Goal: Task Accomplishment & Management: Manage account settings

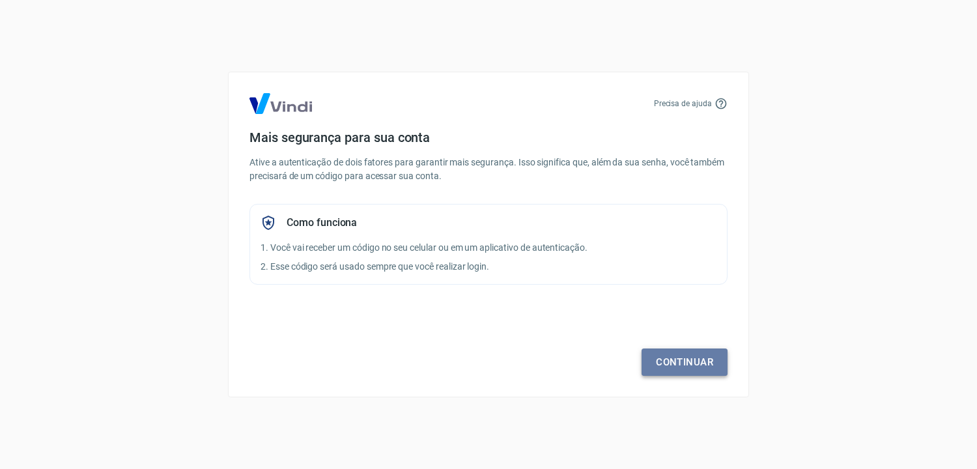
click at [695, 364] on link "Continuar" at bounding box center [685, 362] width 86 height 27
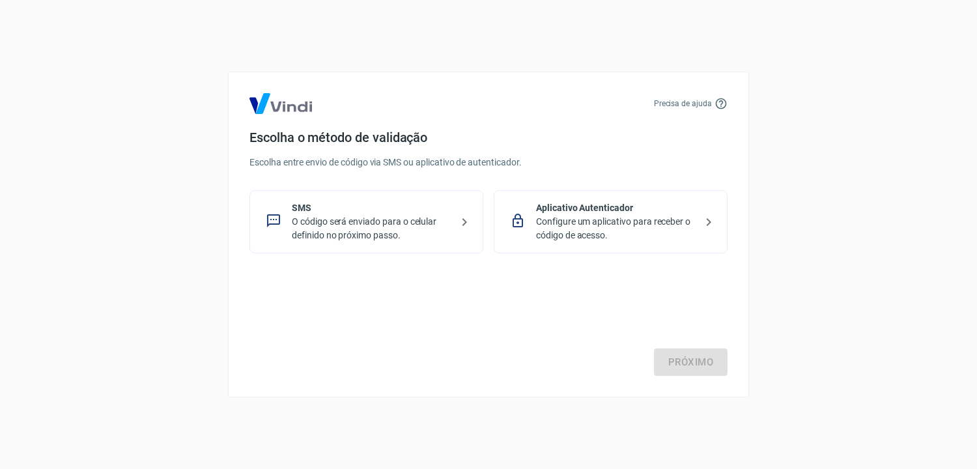
click at [590, 215] on p "Configure um aplicativo para receber o código de acesso." at bounding box center [616, 228] width 160 height 27
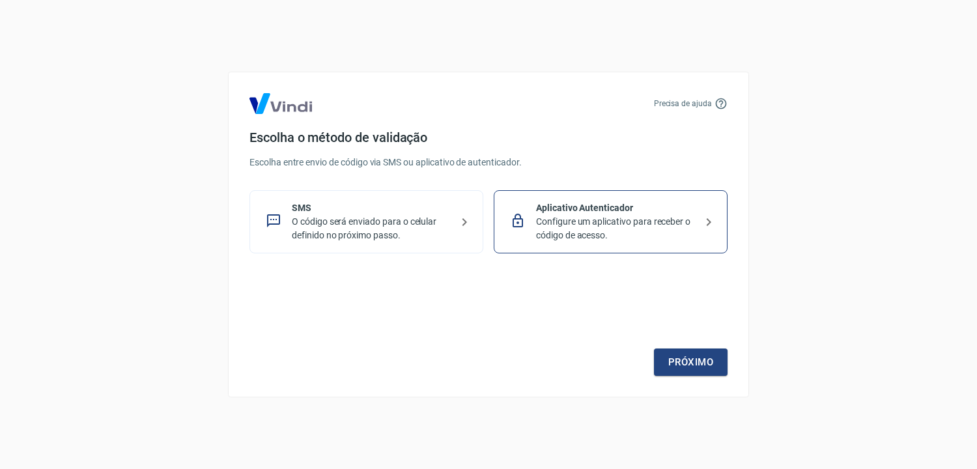
click at [590, 215] on p "Configure um aplicativo para receber o código de acesso." at bounding box center [616, 228] width 160 height 27
click at [686, 358] on link "Próximo" at bounding box center [691, 362] width 74 height 27
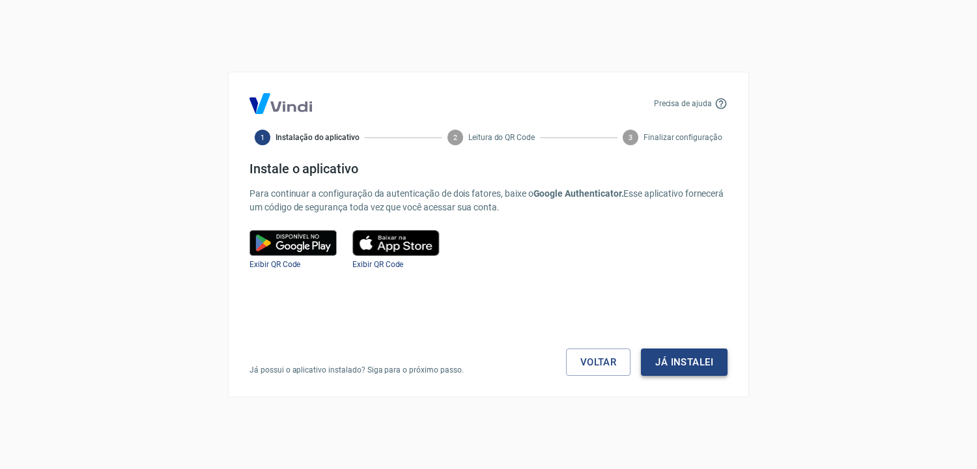
click at [689, 364] on button "Já instalei" at bounding box center [684, 362] width 87 height 27
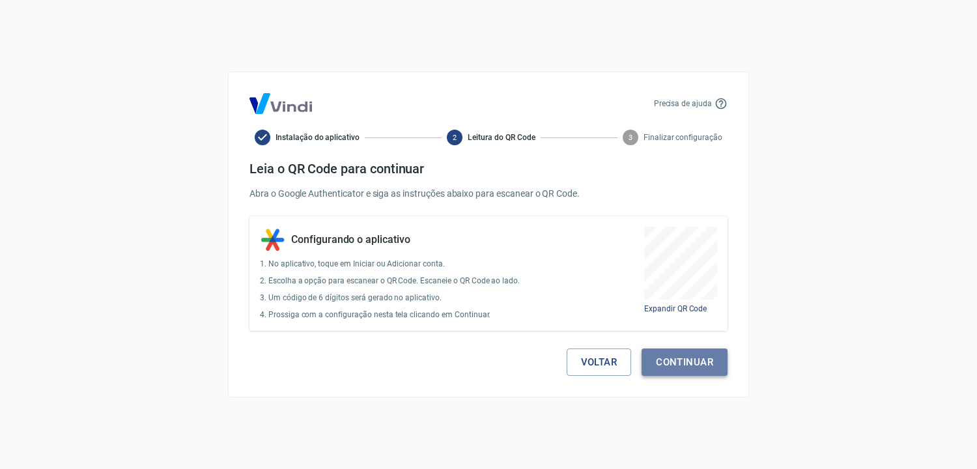
click at [668, 359] on button "Continuar" at bounding box center [685, 362] width 86 height 27
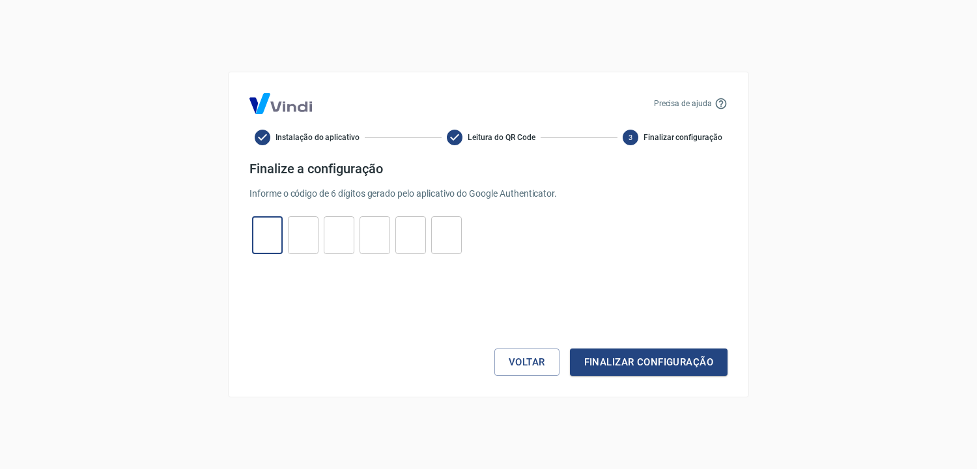
click at [269, 237] on input "tel" at bounding box center [267, 236] width 31 height 28
type input "1"
type input "5"
type input "6"
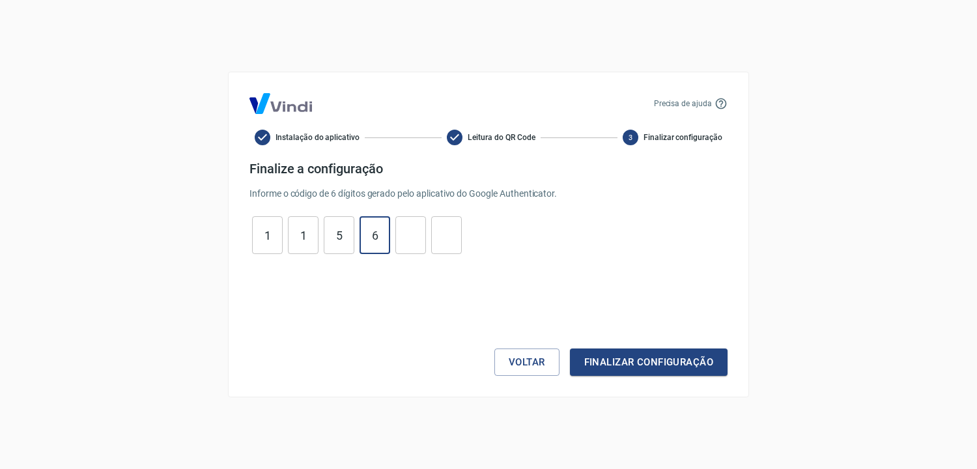
type input "6"
type input "2"
click at [664, 354] on button "Finalizar configuração" at bounding box center [649, 362] width 158 height 27
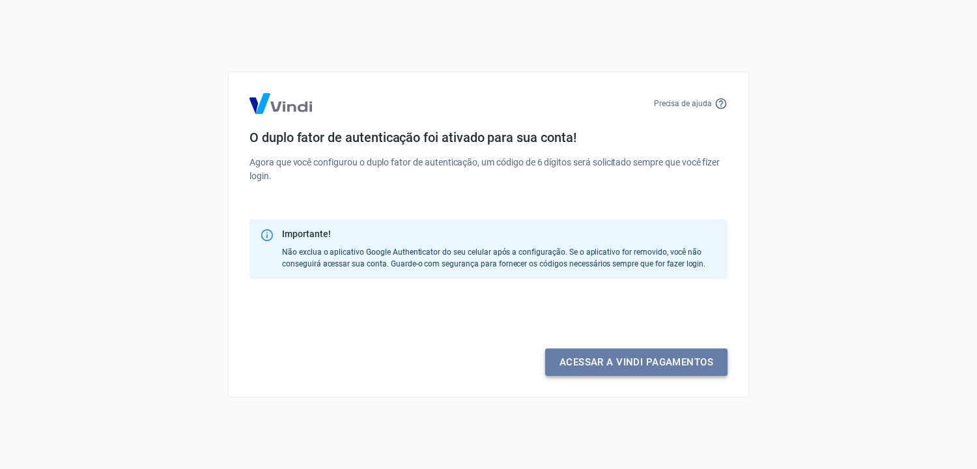
click at [626, 359] on link "Acessar a Vindi pagamentos" at bounding box center [636, 362] width 182 height 27
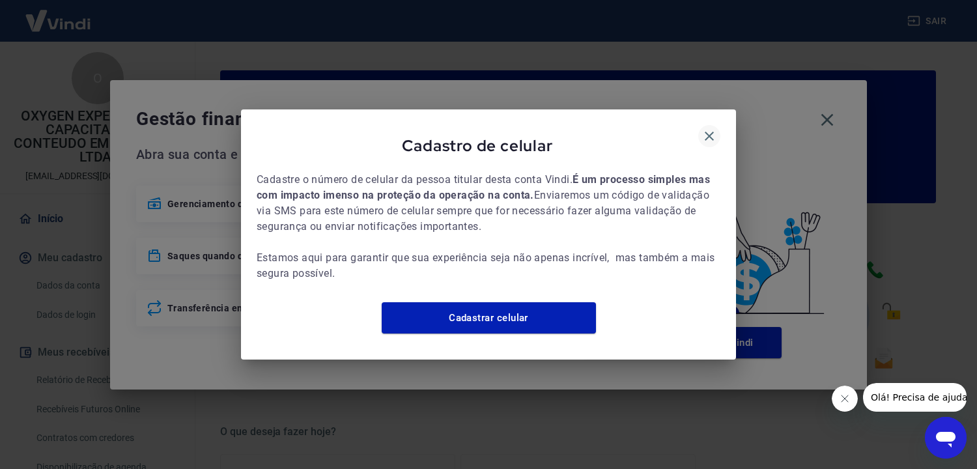
click at [704, 133] on icon "button" at bounding box center [710, 136] width 16 height 16
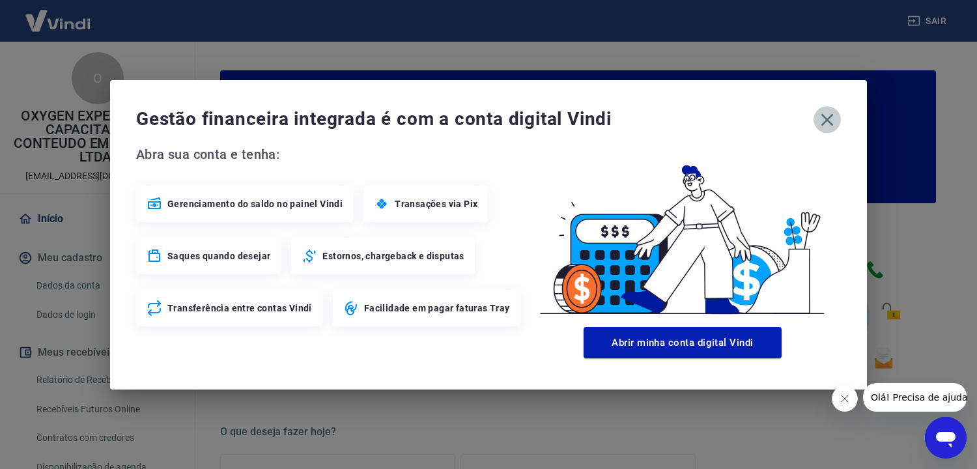
click at [826, 117] on icon "button" at bounding box center [828, 119] width 12 height 12
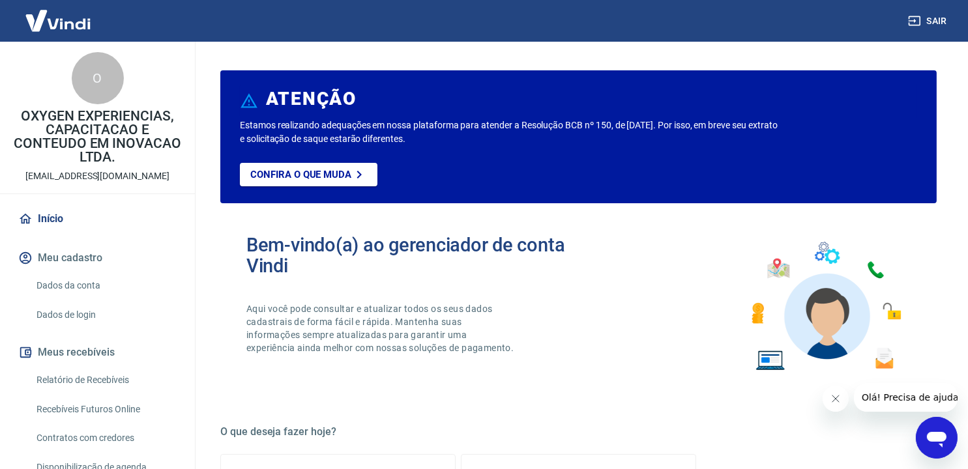
click at [64, 20] on img at bounding box center [58, 21] width 85 height 40
click at [321, 173] on p "Confira o que muda" at bounding box center [300, 175] width 101 height 12
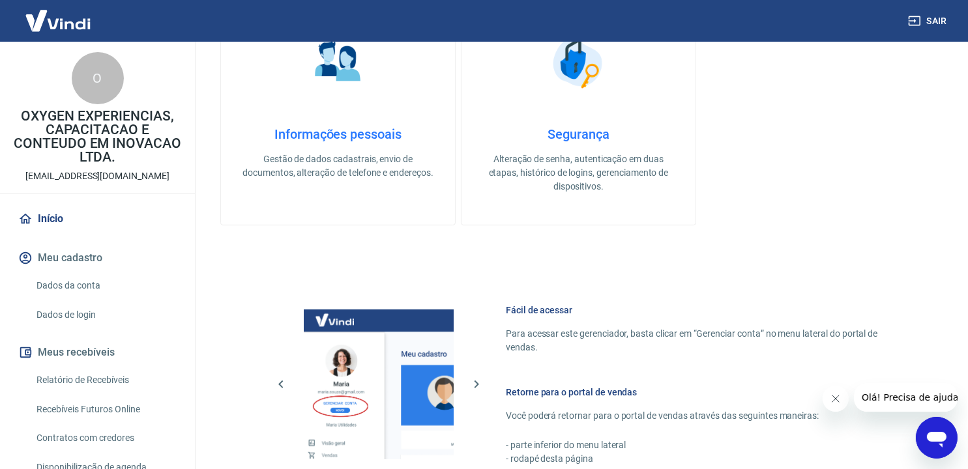
scroll to position [88, 0]
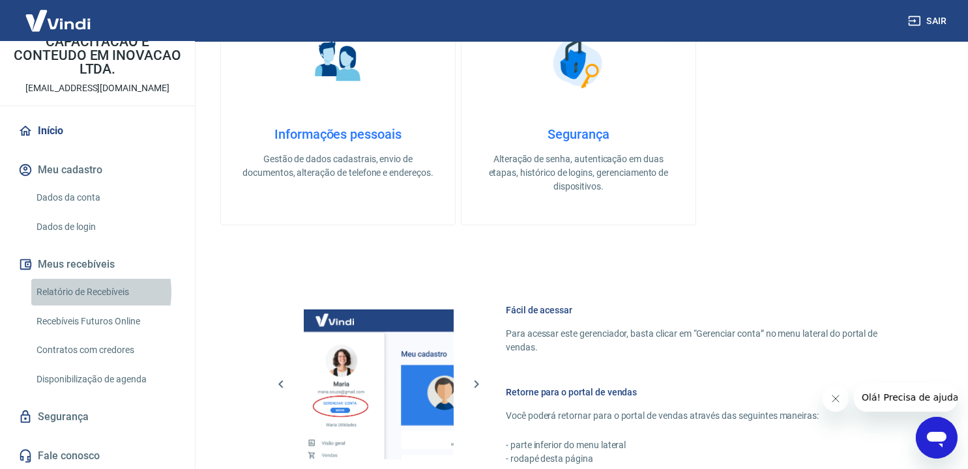
click at [78, 291] on link "Relatório de Recebíveis" at bounding box center [105, 292] width 148 height 27
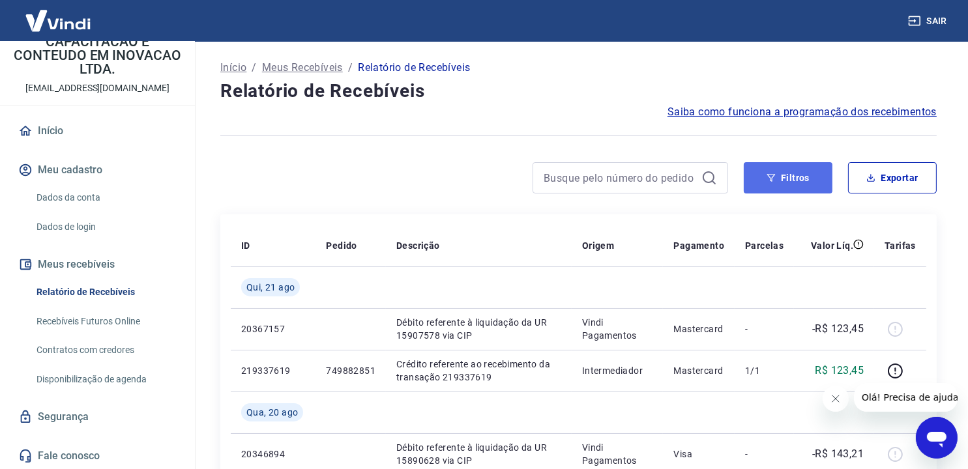
click at [779, 186] on button "Filtros" at bounding box center [787, 177] width 89 height 31
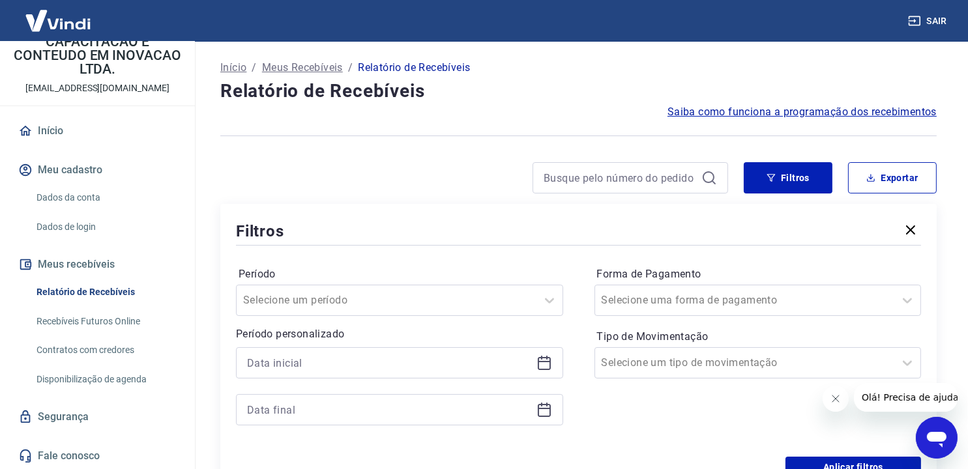
click at [107, 66] on p "OXYGEN EXPERIENCIAS, CAPACITACAO E CONTEUDO EM INOVACAO LTDA." at bounding box center [97, 49] width 174 height 55
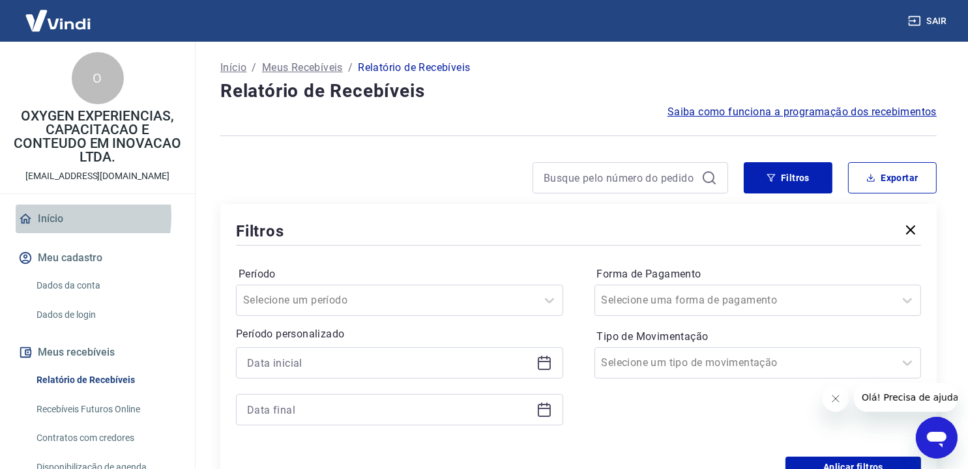
click at [51, 216] on link "Início" at bounding box center [98, 219] width 164 height 29
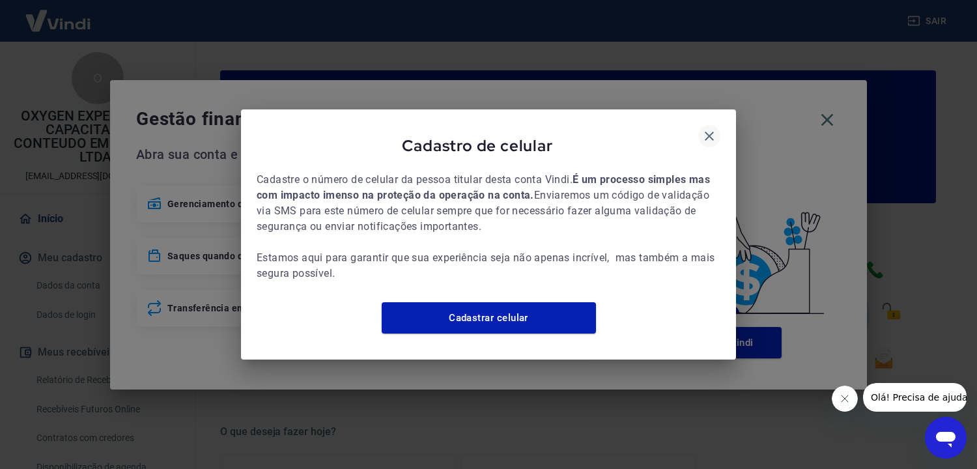
click at [707, 132] on icon "button" at bounding box center [709, 136] width 9 height 9
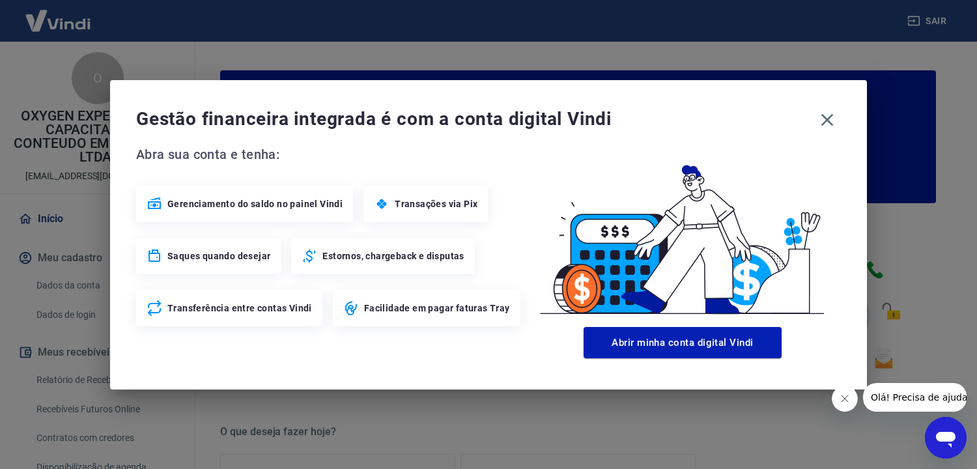
click at [228, 206] on span "Gerenciamento do saldo no painel Vindi" at bounding box center [254, 203] width 175 height 13
click at [824, 119] on icon "button" at bounding box center [827, 119] width 21 height 21
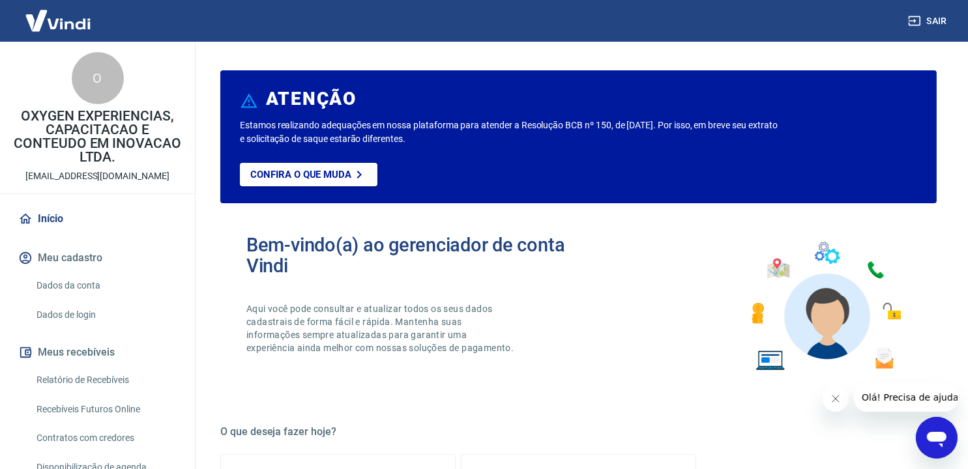
click at [86, 283] on link "Dados da conta" at bounding box center [105, 285] width 148 height 27
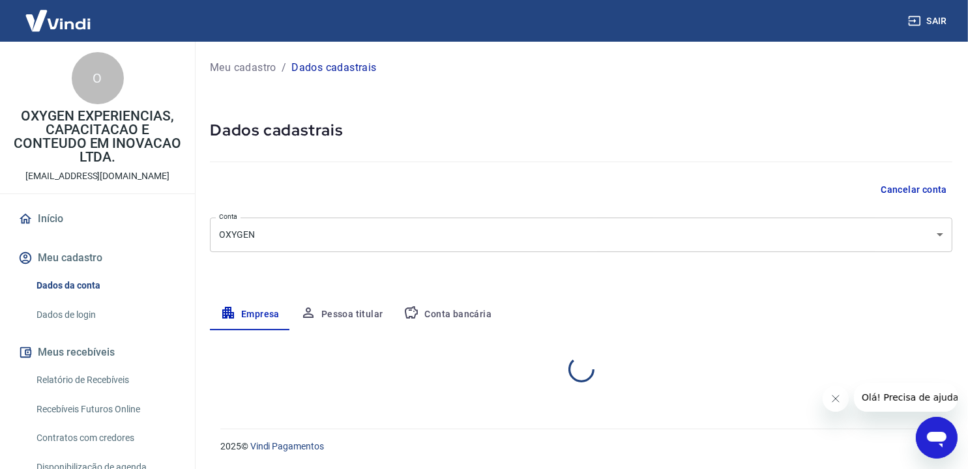
select select "SP"
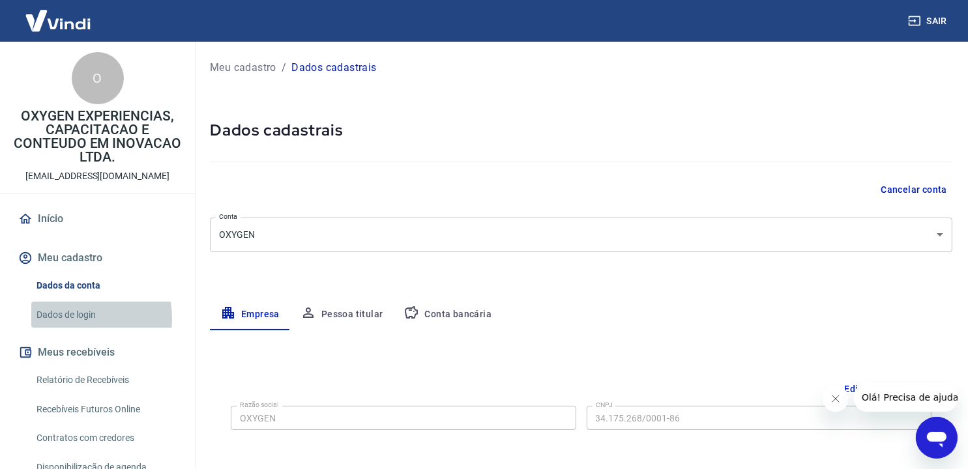
click at [76, 318] on link "Dados de login" at bounding box center [105, 315] width 148 height 27
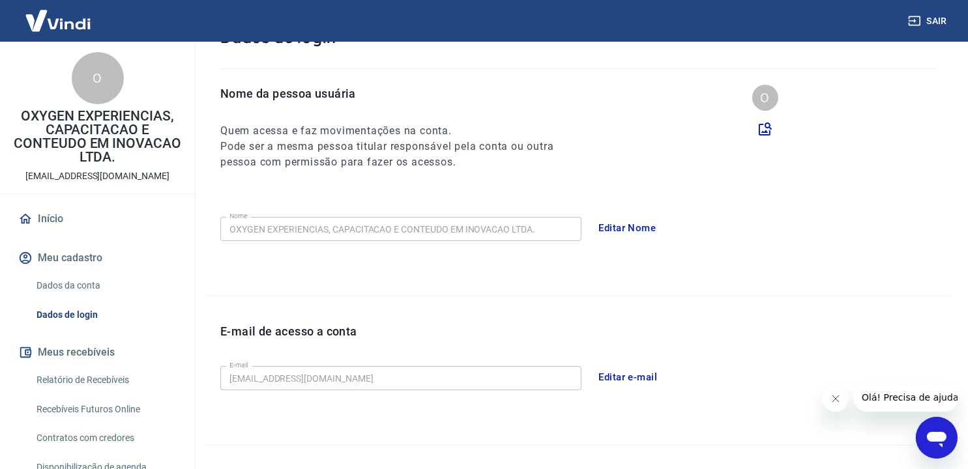
scroll to position [130, 0]
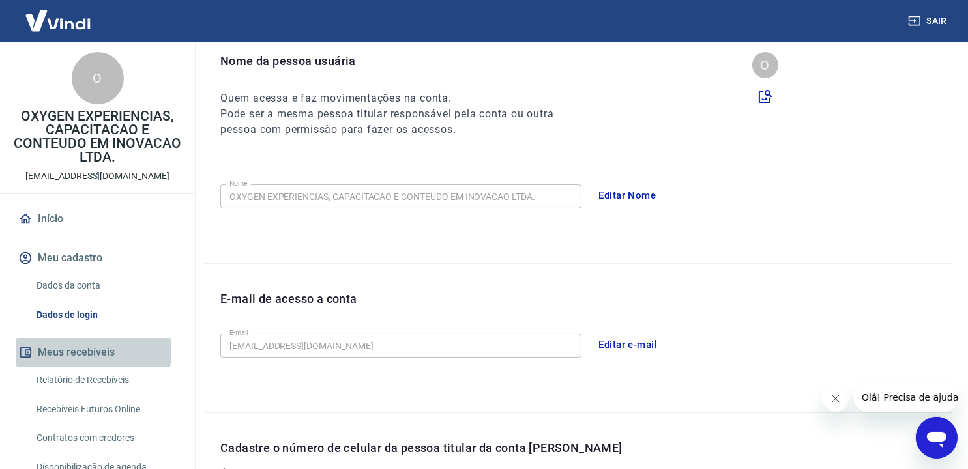
click at [74, 352] on button "Meus recebíveis" at bounding box center [98, 352] width 164 height 29
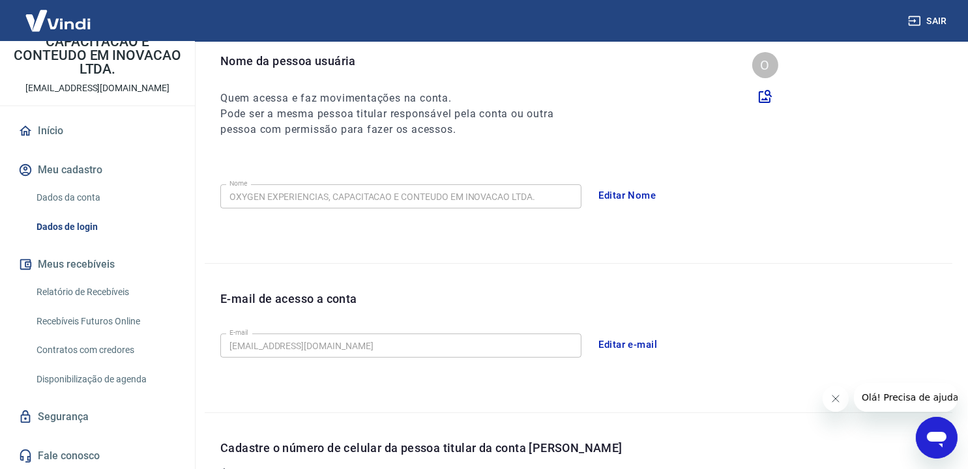
scroll to position [320, 0]
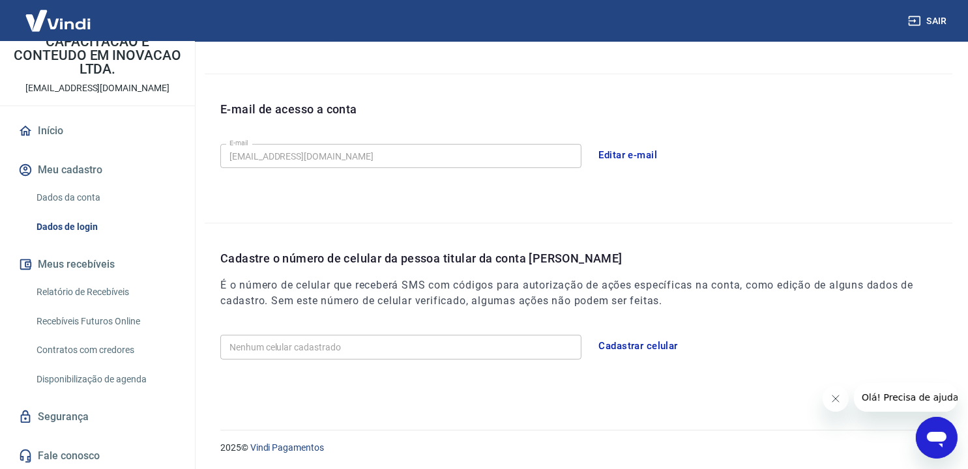
click at [81, 296] on link "Relatório de Recebíveis" at bounding box center [105, 292] width 148 height 27
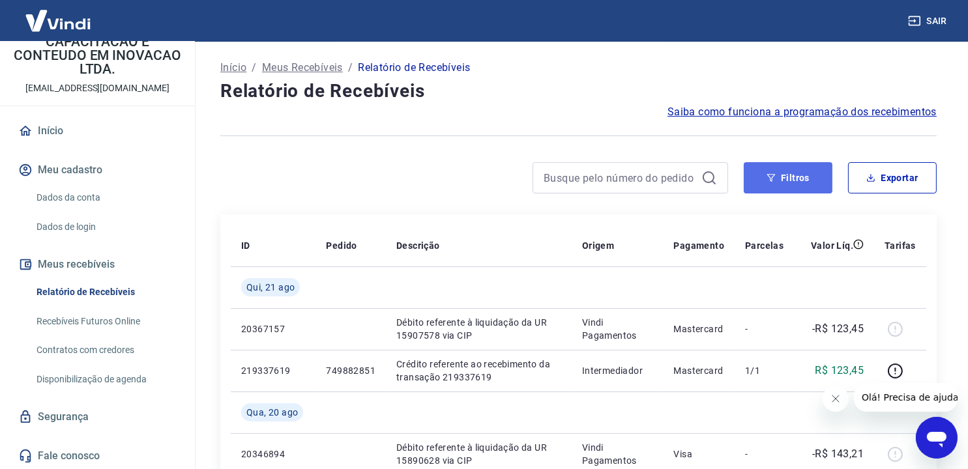
click at [805, 176] on button "Filtros" at bounding box center [787, 177] width 89 height 31
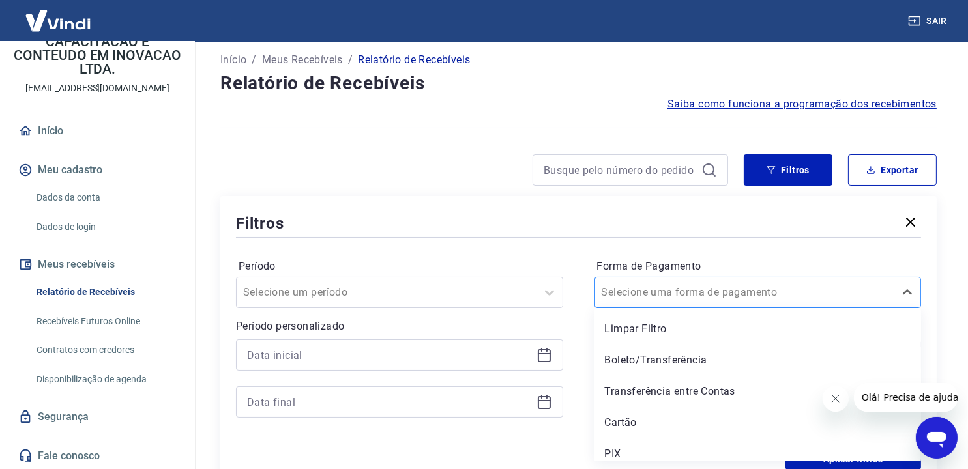
click at [665, 297] on input "Forma de Pagamento" at bounding box center [667, 293] width 132 height 16
click at [665, 297] on input "Forma de Pagamento" at bounding box center [667, 291] width 132 height 16
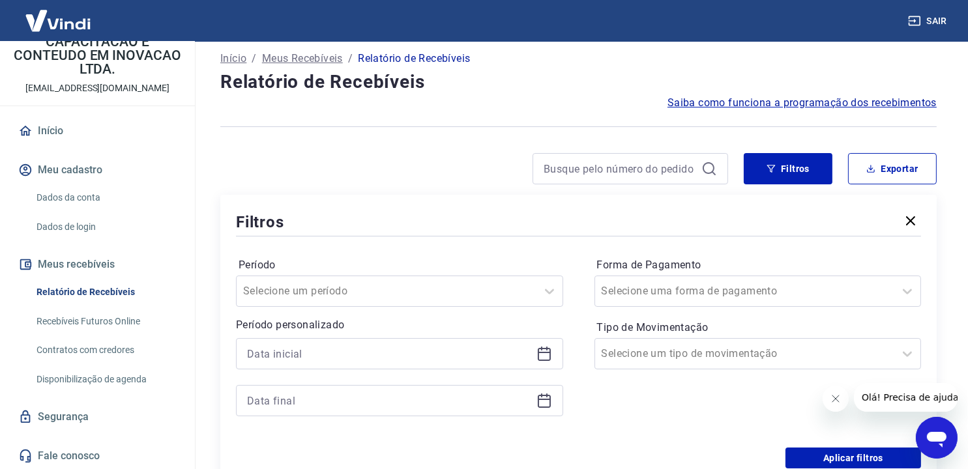
click at [572, 267] on div "Período Selecione um período Período personalizado Forma de Pagamento Selecione…" at bounding box center [578, 343] width 685 height 208
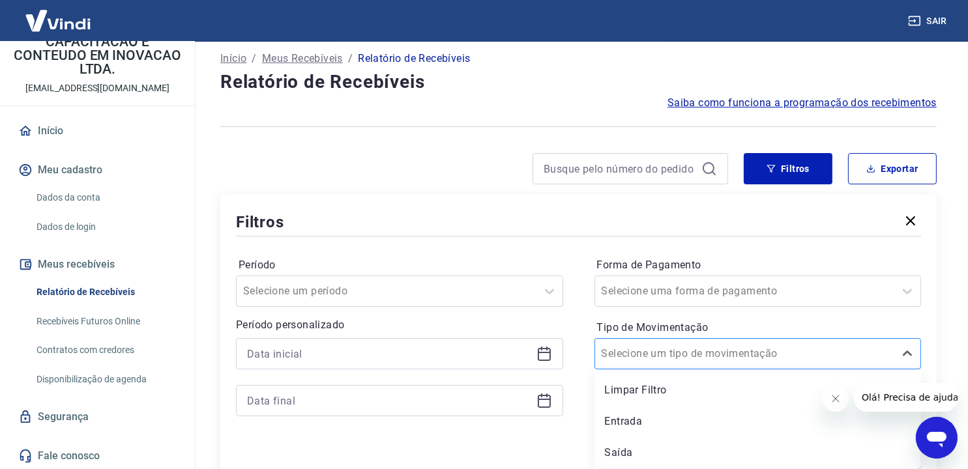
click at [637, 361] on input "Tipo de Movimentação" at bounding box center [667, 354] width 132 height 16
click at [444, 344] on input at bounding box center [389, 354] width 284 height 20
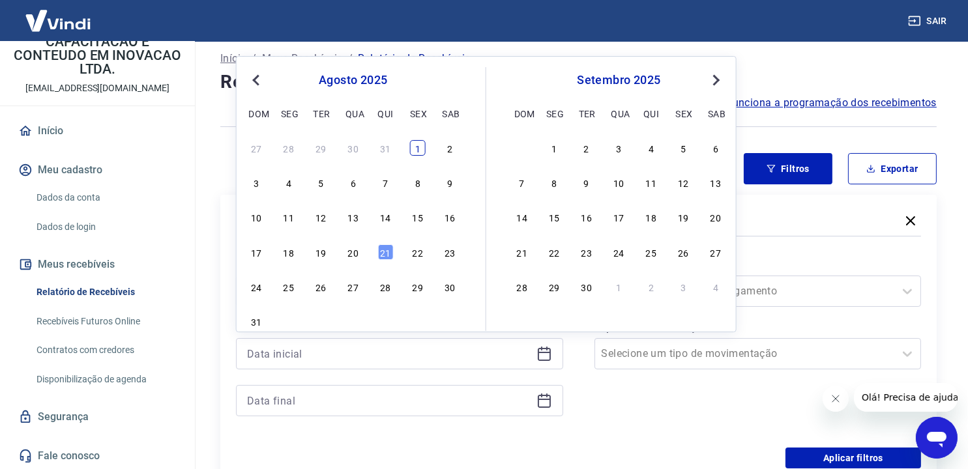
click at [417, 148] on div "1" at bounding box center [418, 148] width 16 height 16
type input "[DATE]"
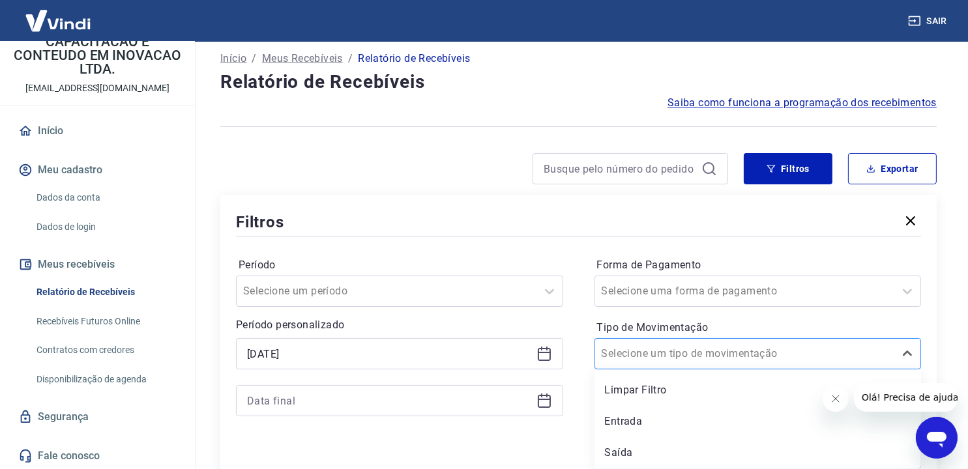
click at [693, 352] on input "Tipo de Movimentação" at bounding box center [667, 354] width 132 height 16
click at [356, 376] on div "Selected date: sexta-feira, 1 de agosto de 2025 01/08/2025" at bounding box center [399, 377] width 327 height 78
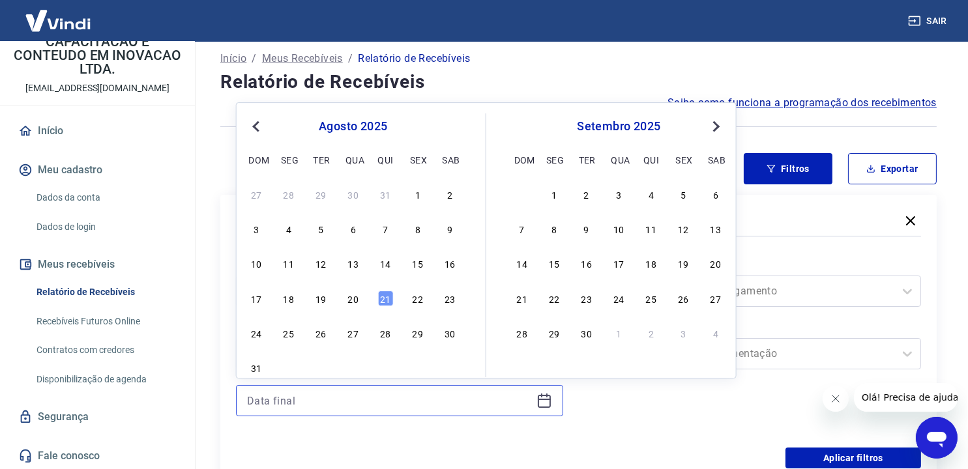
click at [350, 394] on input at bounding box center [389, 401] width 284 height 20
drag, startPoint x: 256, startPoint y: 369, endPoint x: 521, endPoint y: 421, distance: 270.3
click at [255, 370] on div "31" at bounding box center [256, 368] width 16 height 16
type input "31/08/2025"
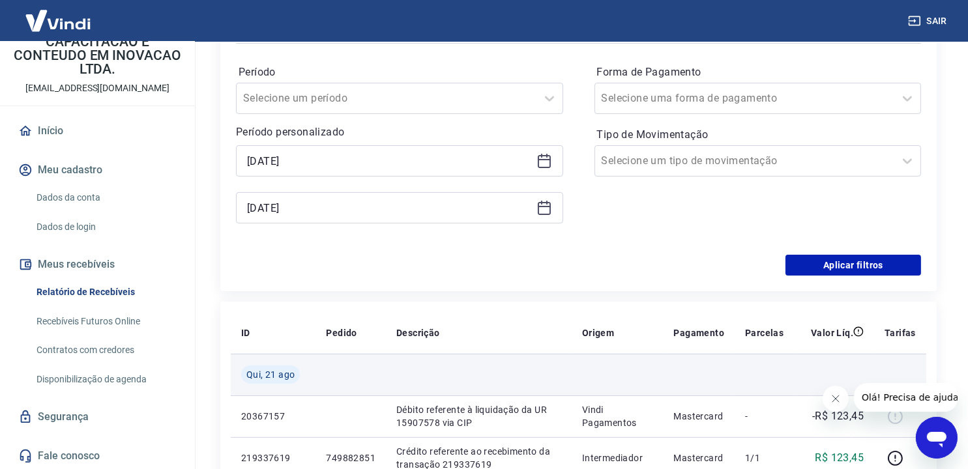
scroll to position [205, 0]
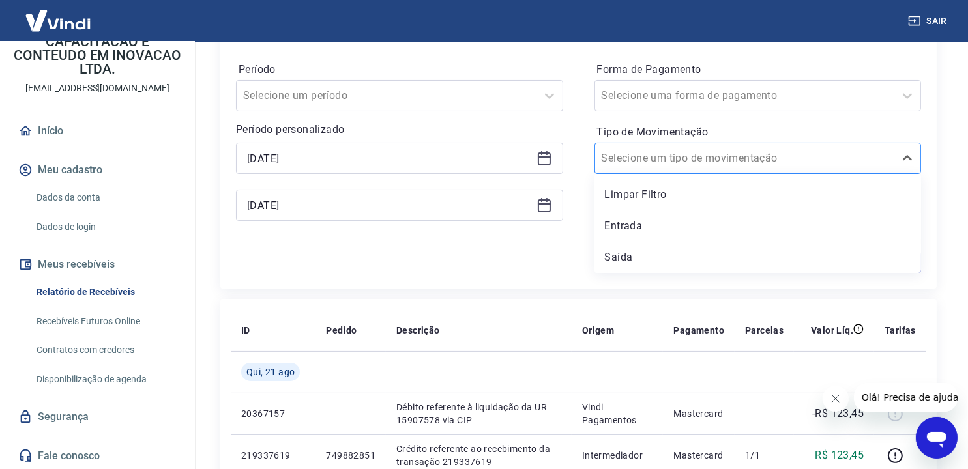
click at [726, 152] on div at bounding box center [744, 158] width 287 height 18
click at [701, 220] on div "Entrada" at bounding box center [757, 226] width 327 height 26
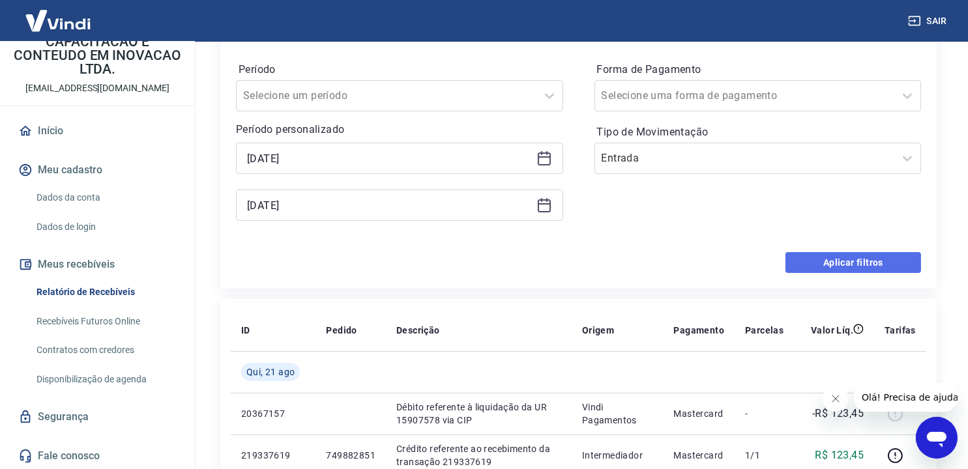
click at [855, 265] on button "Aplicar filtros" at bounding box center [853, 262] width 136 height 21
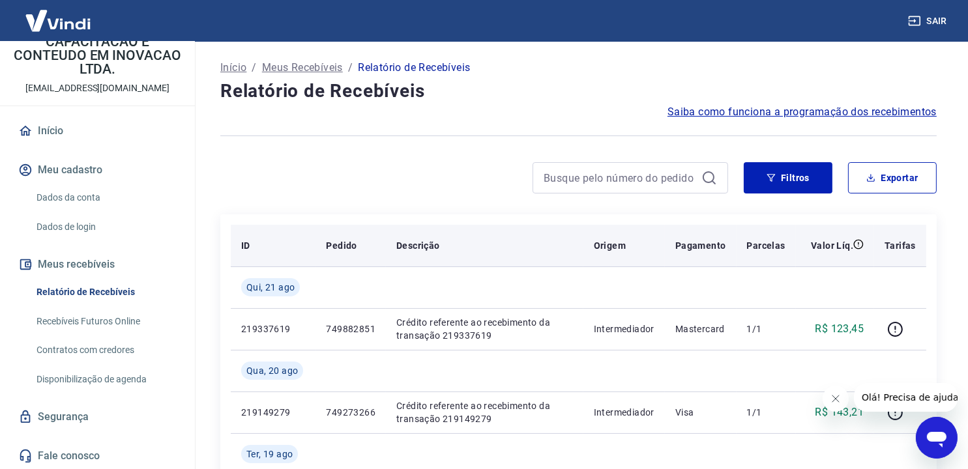
click at [242, 248] on p "ID" at bounding box center [245, 245] width 9 height 13
drag, startPoint x: 338, startPoint y: 248, endPoint x: 407, endPoint y: 248, distance: 69.7
click at [341, 248] on p "Pedido" at bounding box center [341, 245] width 31 height 13
drag, startPoint x: 418, startPoint y: 248, endPoint x: 448, endPoint y: 248, distance: 30.0
click at [430, 248] on p "Descrição" at bounding box center [418, 245] width 44 height 13
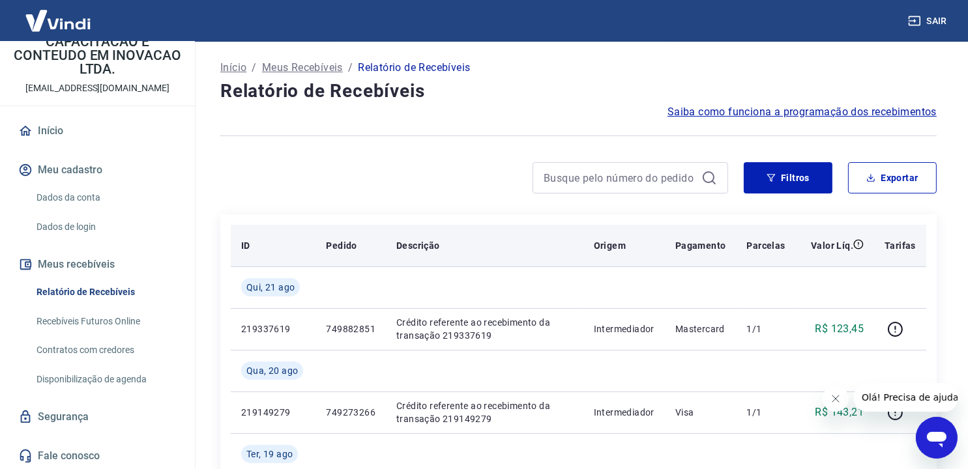
drag, startPoint x: 710, startPoint y: 244, endPoint x: 751, endPoint y: 246, distance: 41.7
click at [712, 244] on p "Pagamento" at bounding box center [700, 245] width 51 height 13
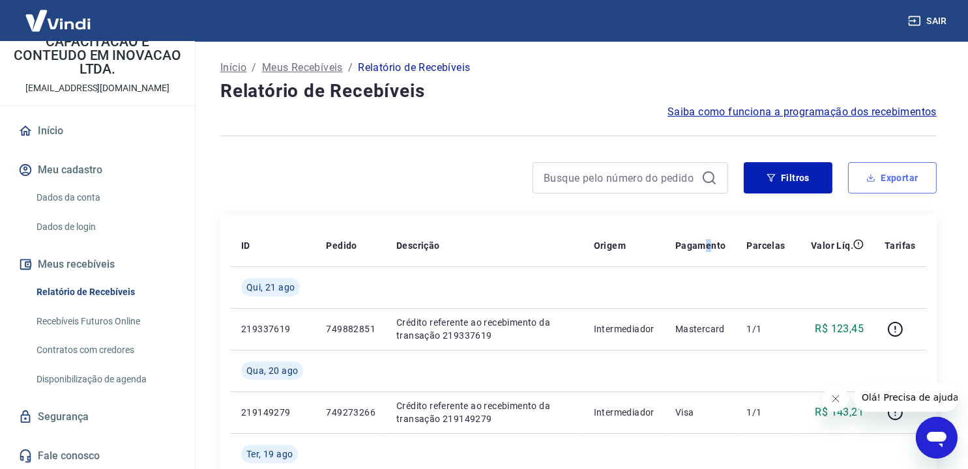
click at [913, 175] on button "Exportar" at bounding box center [892, 177] width 89 height 31
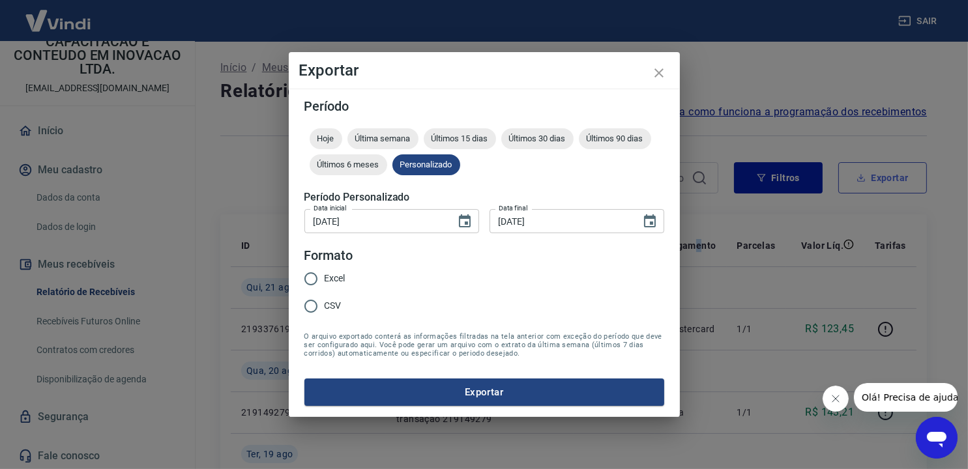
type input "[DATE]"
type input "31/08/2025"
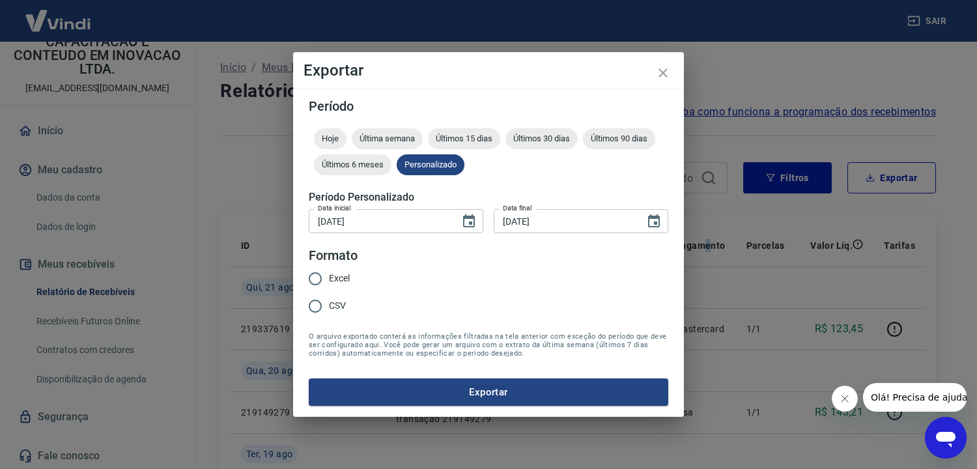
click at [328, 277] on input "Excel" at bounding box center [315, 278] width 27 height 27
radio input "true"
click at [514, 400] on button "Exportar" at bounding box center [489, 392] width 360 height 27
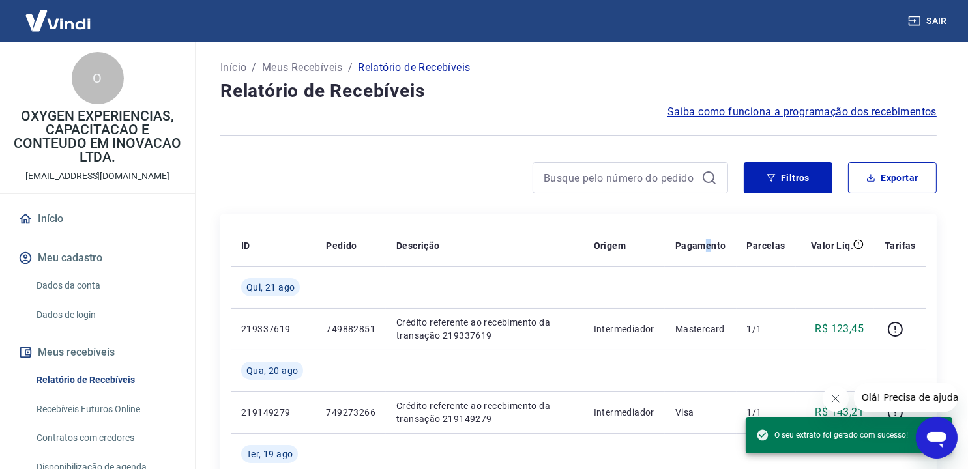
click at [85, 87] on div "O" at bounding box center [98, 78] width 52 height 52
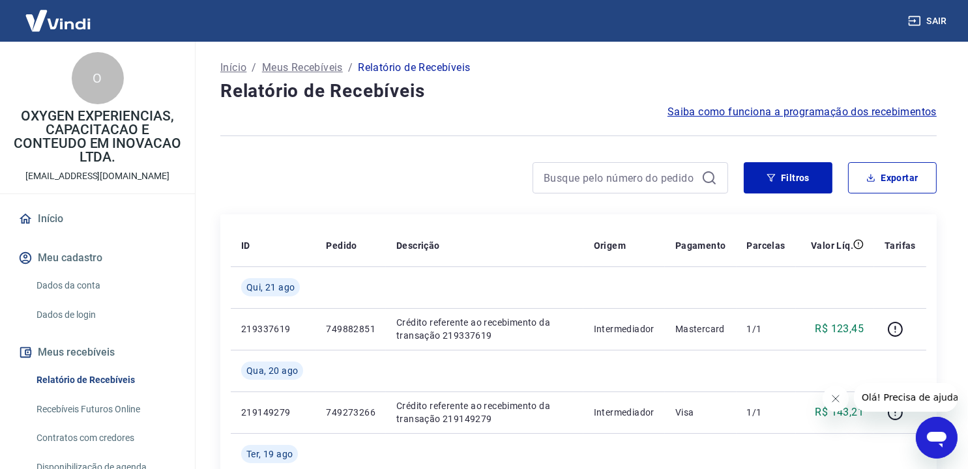
drag, startPoint x: 88, startPoint y: 125, endPoint x: 94, endPoint y: 126, distance: 6.5
click at [89, 126] on p "OXYGEN EXPERIENCIAS, CAPACITACAO E CONTEUDO EM INOVACAO LTDA." at bounding box center [97, 136] width 174 height 55
click at [225, 64] on p "Início" at bounding box center [233, 68] width 26 height 16
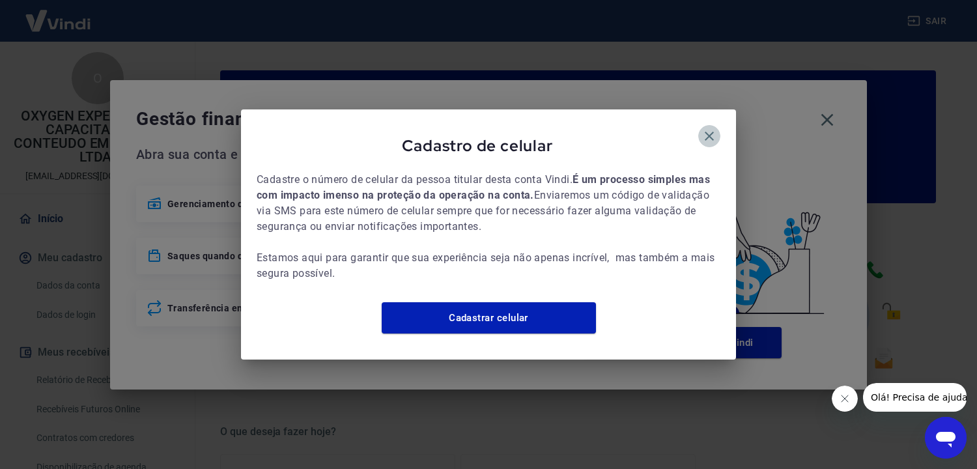
click at [712, 128] on icon "button" at bounding box center [710, 136] width 16 height 16
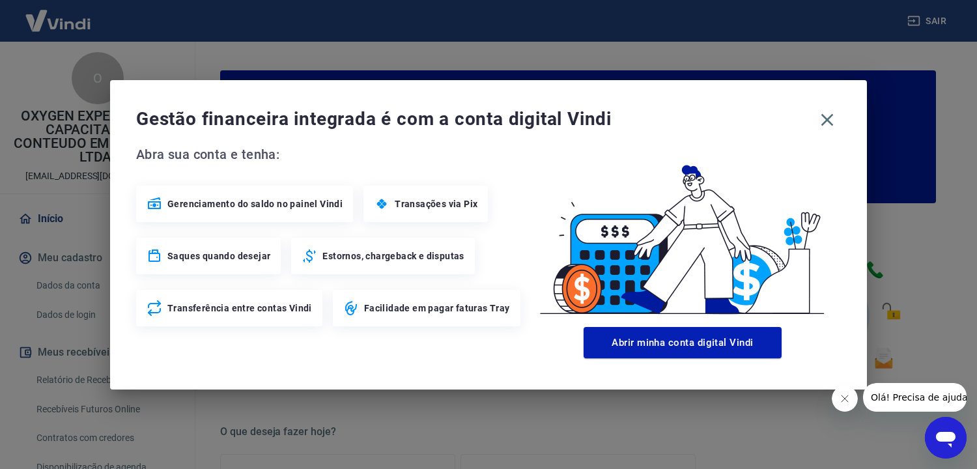
click at [374, 206] on circle at bounding box center [382, 204] width 16 height 16
drag, startPoint x: 278, startPoint y: 212, endPoint x: 405, endPoint y: 268, distance: 138.3
click at [279, 212] on div "Gerenciamento do saldo no painel Vindi" at bounding box center [244, 204] width 217 height 36
drag, startPoint x: 472, startPoint y: 306, endPoint x: 642, endPoint y: 321, distance: 170.0
click at [479, 306] on span "Facilidade em pagar faturas Tray" at bounding box center [437, 308] width 146 height 13
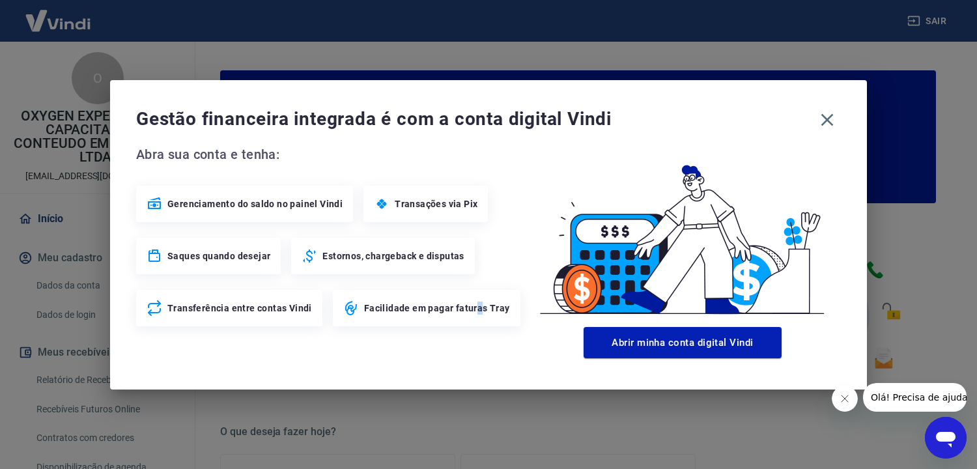
click at [654, 321] on img at bounding box center [682, 233] width 317 height 178
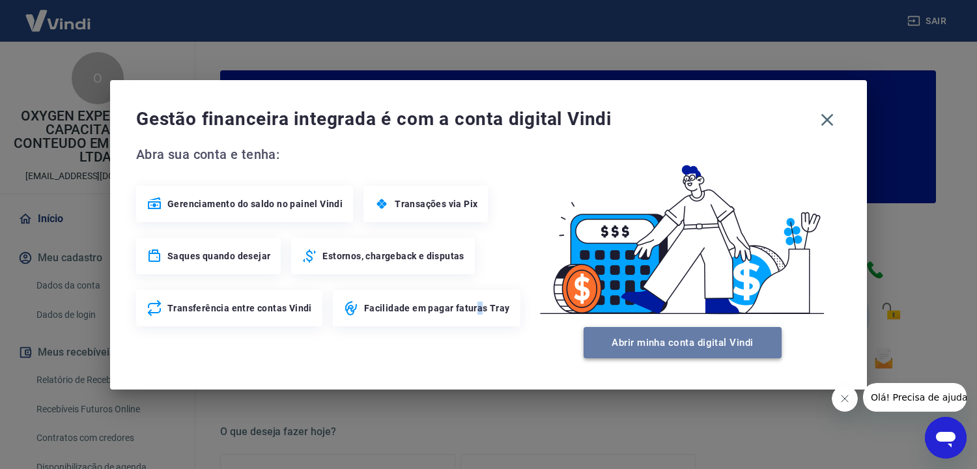
click at [658, 343] on button "Abrir minha conta digital Vindi" at bounding box center [683, 342] width 198 height 31
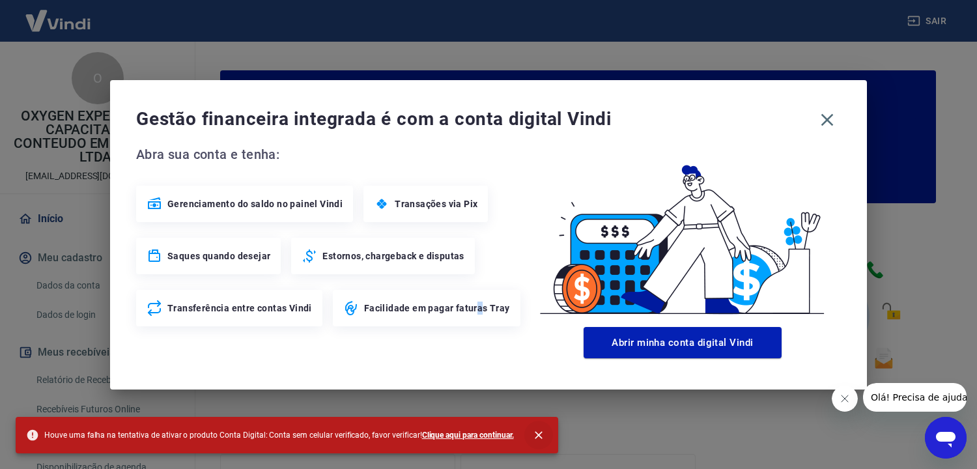
click at [532, 433] on icon "close" at bounding box center [538, 435] width 13 height 13
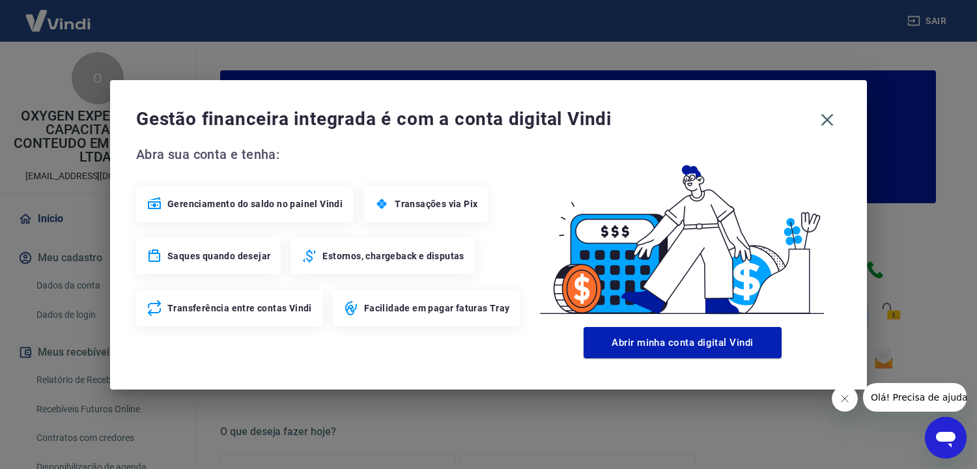
click at [421, 310] on span "Facilidade em pagar faturas Tray" at bounding box center [437, 308] width 146 height 13
drag, startPoint x: 268, startPoint y: 308, endPoint x: 263, endPoint y: 296, distance: 13.4
click at [267, 306] on span "Transferência entre contas Vindi" at bounding box center [239, 308] width 145 height 13
click at [233, 254] on span "Saques quando desejar" at bounding box center [218, 256] width 103 height 13
drag, startPoint x: 829, startPoint y: 106, endPoint x: 831, endPoint y: 117, distance: 11.2
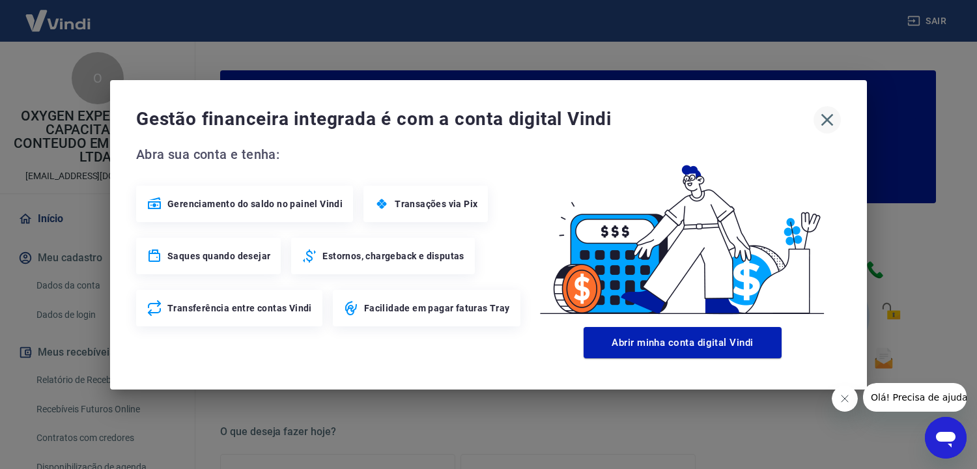
click at [831, 108] on button "button" at bounding box center [827, 119] width 27 height 27
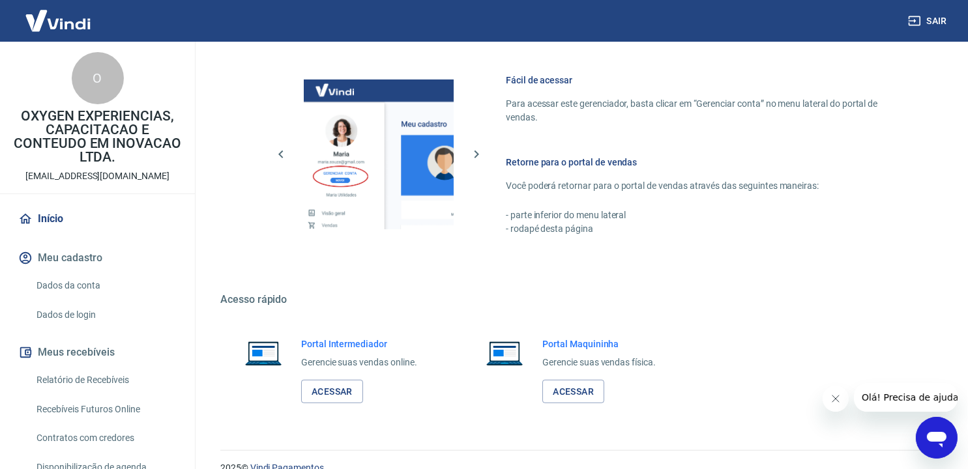
scroll to position [706, 0]
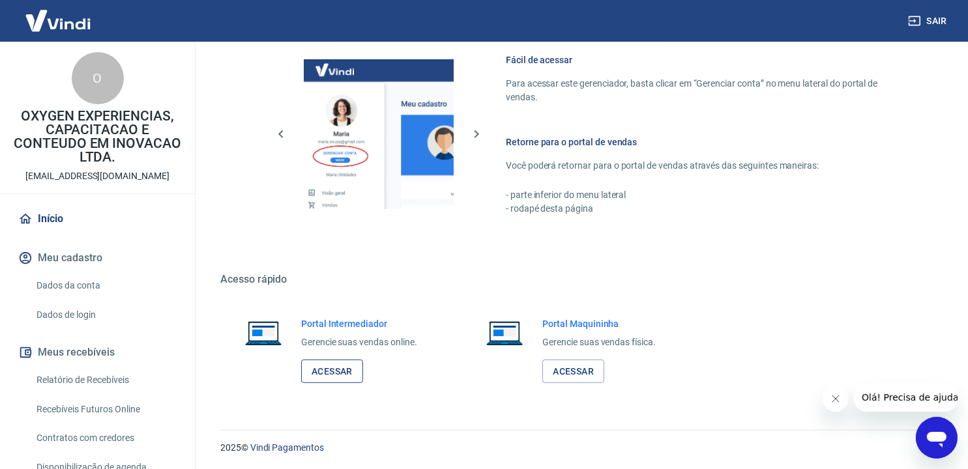
click at [339, 369] on link "Acessar" at bounding box center [332, 372] width 62 height 24
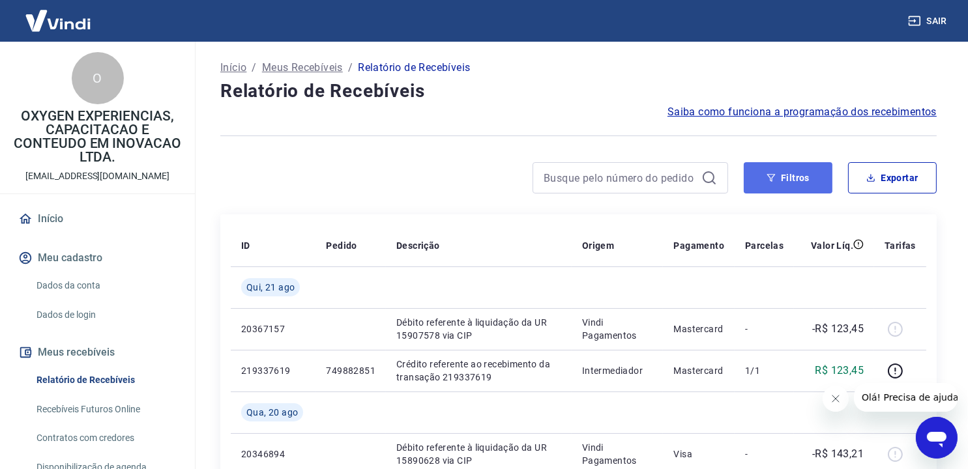
click at [788, 177] on button "Filtros" at bounding box center [787, 177] width 89 height 31
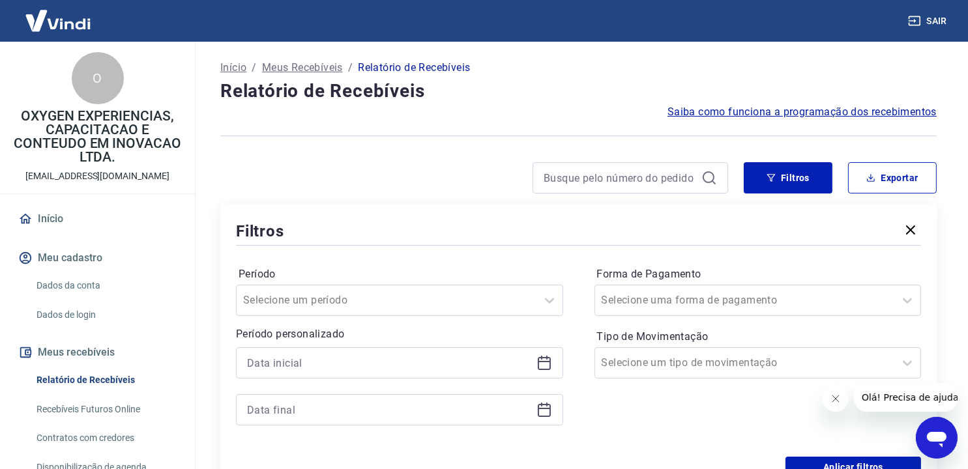
click at [539, 364] on icon at bounding box center [544, 363] width 16 height 16
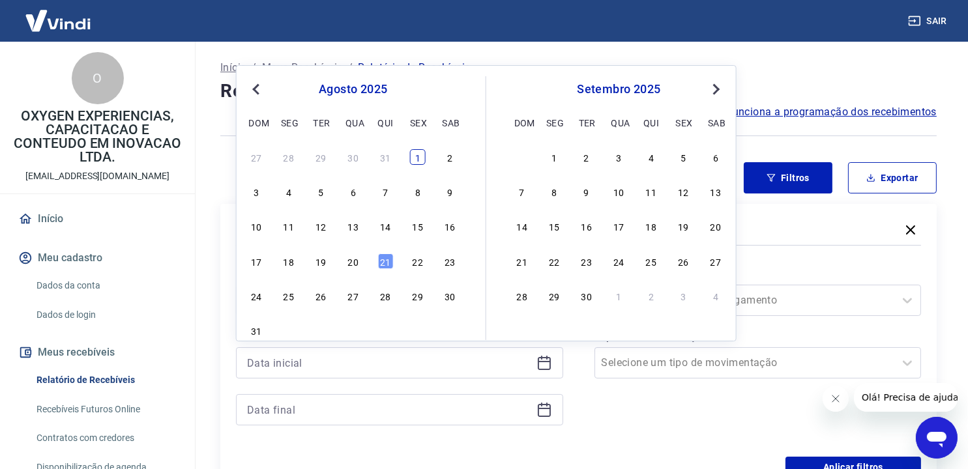
click at [413, 156] on div "1" at bounding box center [418, 157] width 16 height 16
type input "[DATE]"
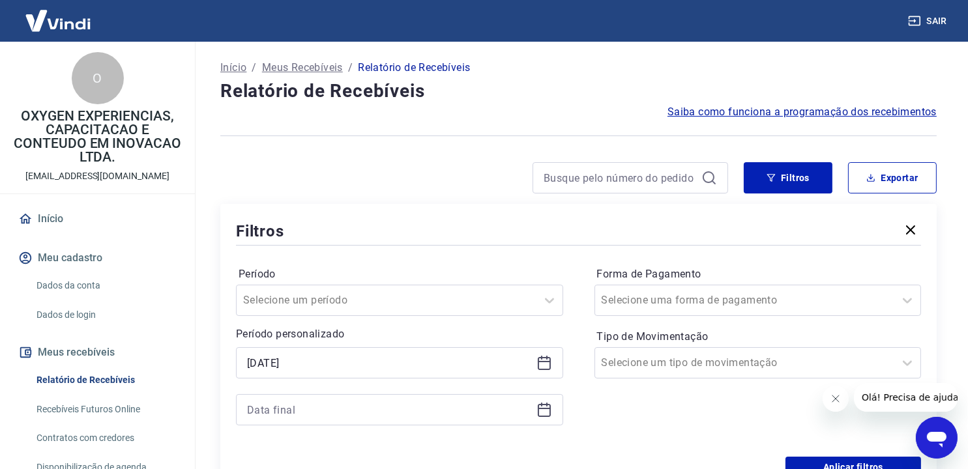
click at [546, 409] on icon at bounding box center [544, 408] width 13 height 1
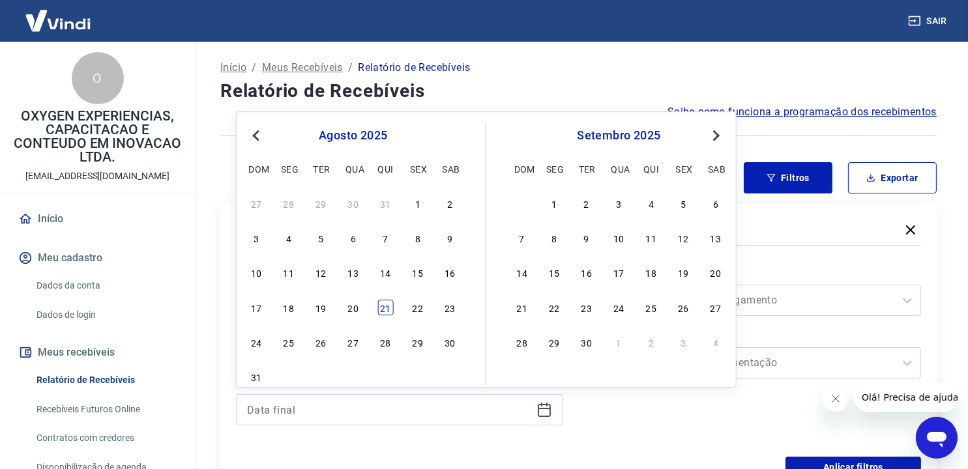
click at [386, 309] on div "21" at bounding box center [385, 308] width 16 height 16
type input "[DATE]"
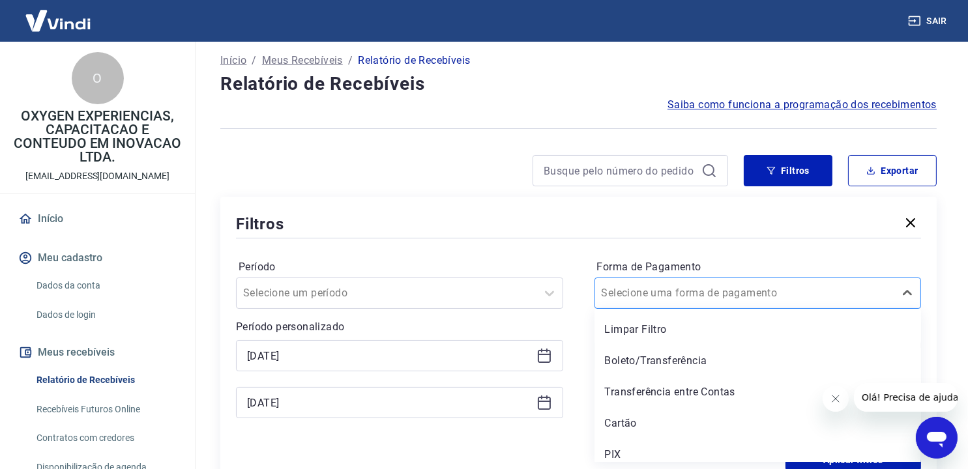
click at [702, 295] on input "Forma de Pagamento" at bounding box center [667, 293] width 132 height 16
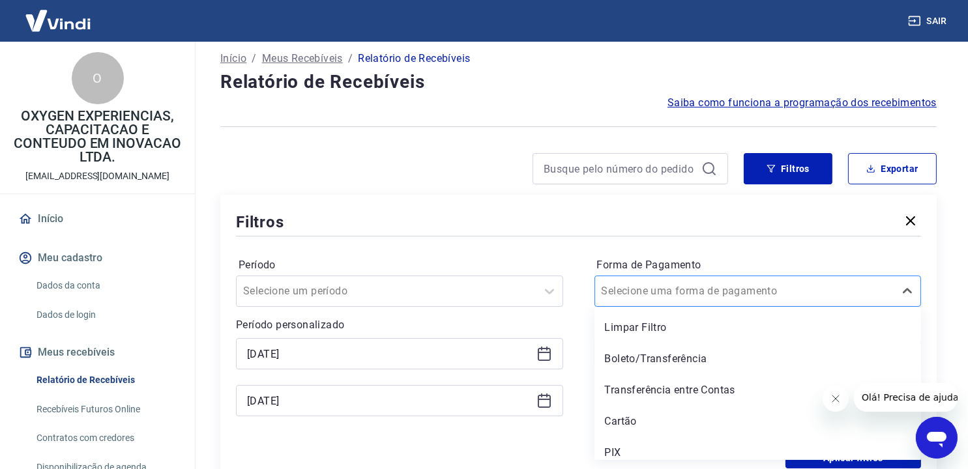
click at [702, 295] on input "Forma de Pagamento" at bounding box center [667, 291] width 132 height 16
click at [580, 395] on div "Período Selecione um período Período personalizado Selected date: [DATE] [DATE]…" at bounding box center [578, 343] width 685 height 208
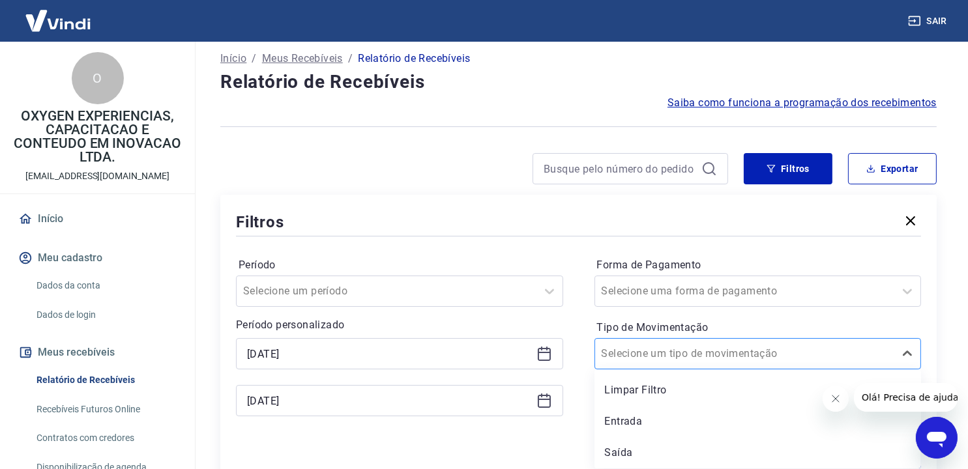
click at [650, 344] on div "Selecione um tipo de movimentação" at bounding box center [745, 353] width 300 height 23
click at [644, 419] on div "Entrada" at bounding box center [757, 422] width 327 height 26
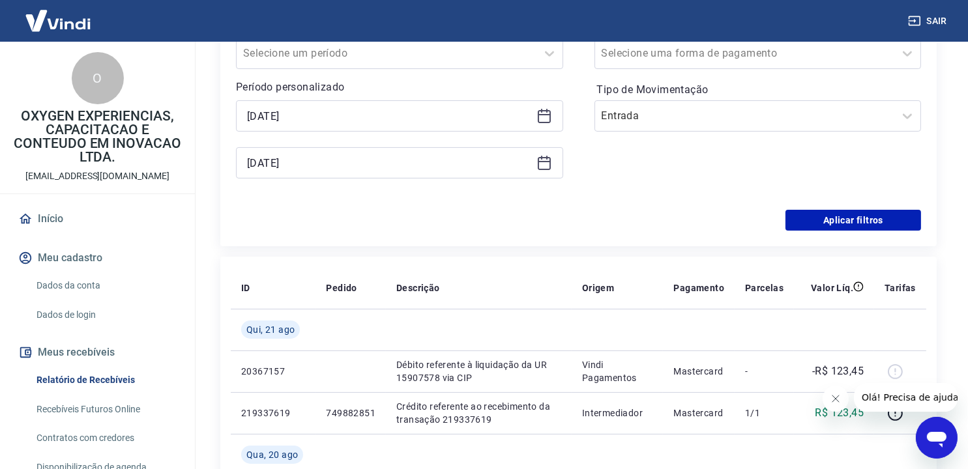
scroll to position [270, 0]
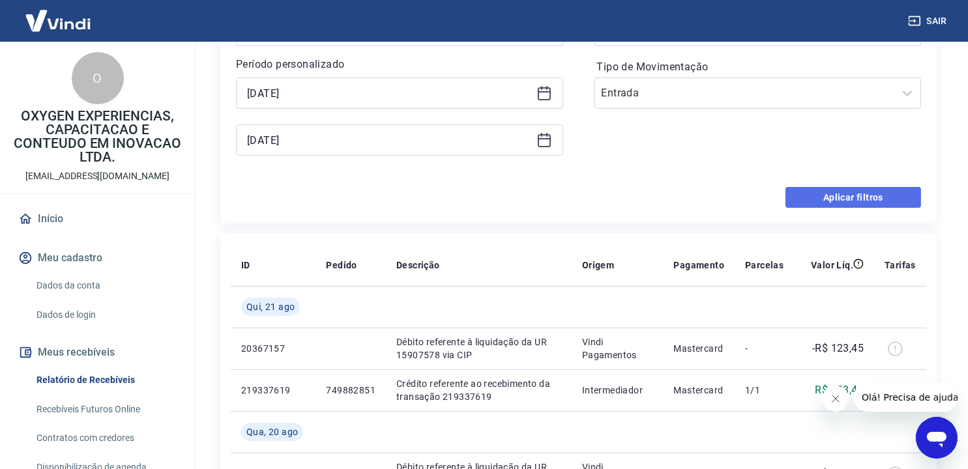
click at [849, 198] on button "Aplicar filtros" at bounding box center [853, 197] width 136 height 21
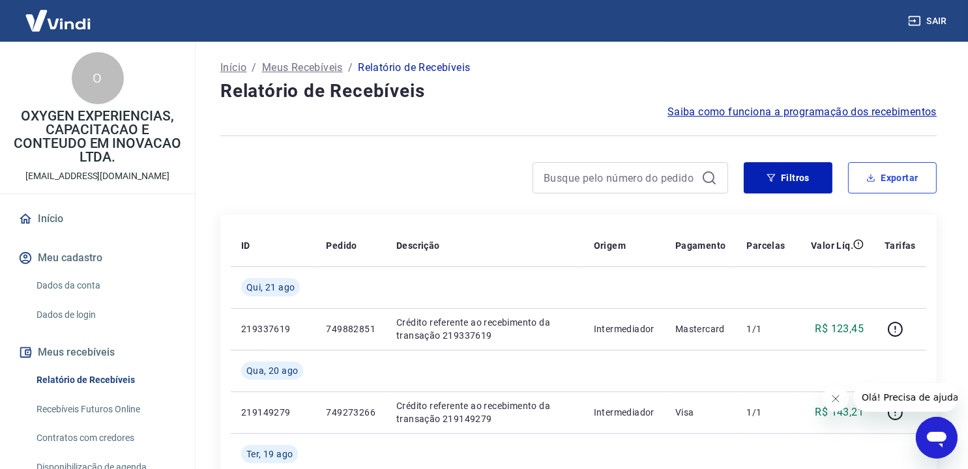
click at [882, 175] on button "Exportar" at bounding box center [892, 177] width 89 height 31
type input "[DATE]"
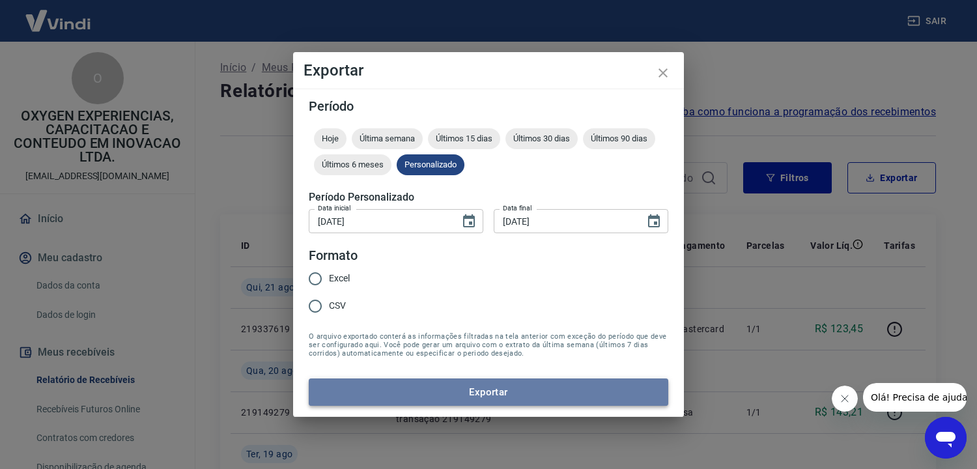
click at [461, 392] on button "Exportar" at bounding box center [489, 392] width 360 height 27
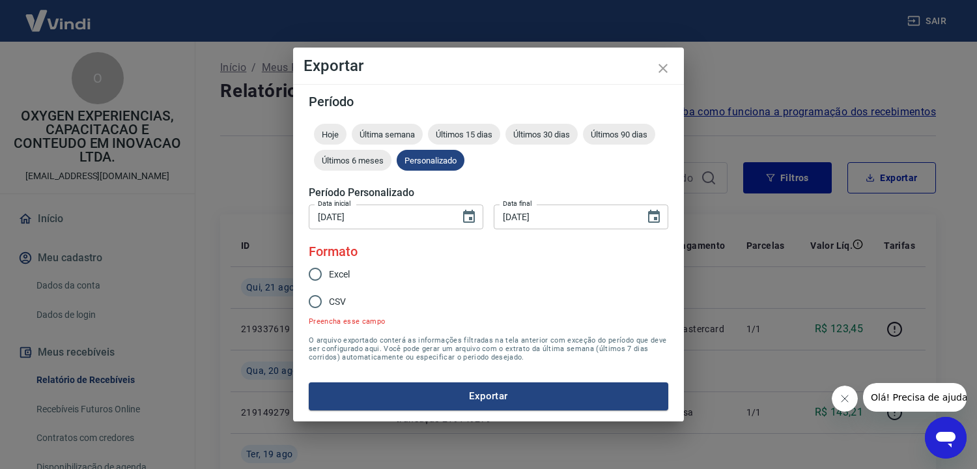
click at [349, 277] on span "Excel" at bounding box center [339, 275] width 21 height 14
click at [329, 277] on input "Excel" at bounding box center [315, 274] width 27 height 27
radio input "true"
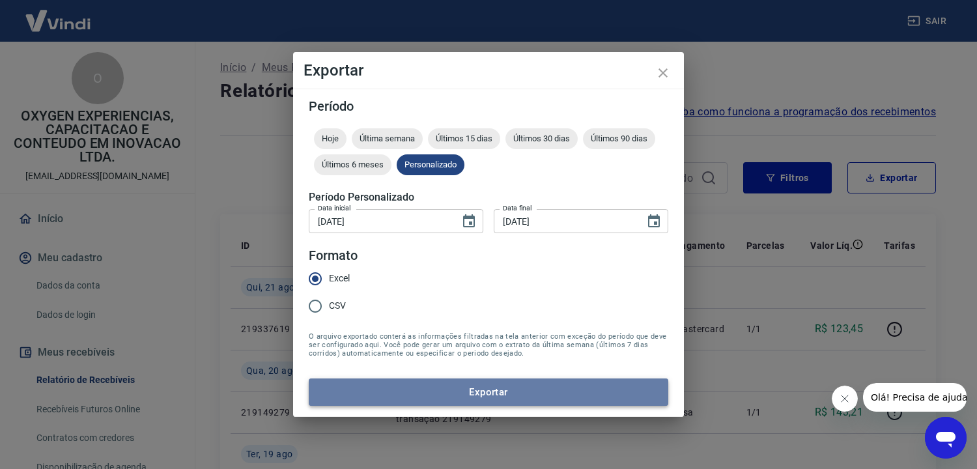
click at [478, 394] on button "Exportar" at bounding box center [489, 392] width 360 height 27
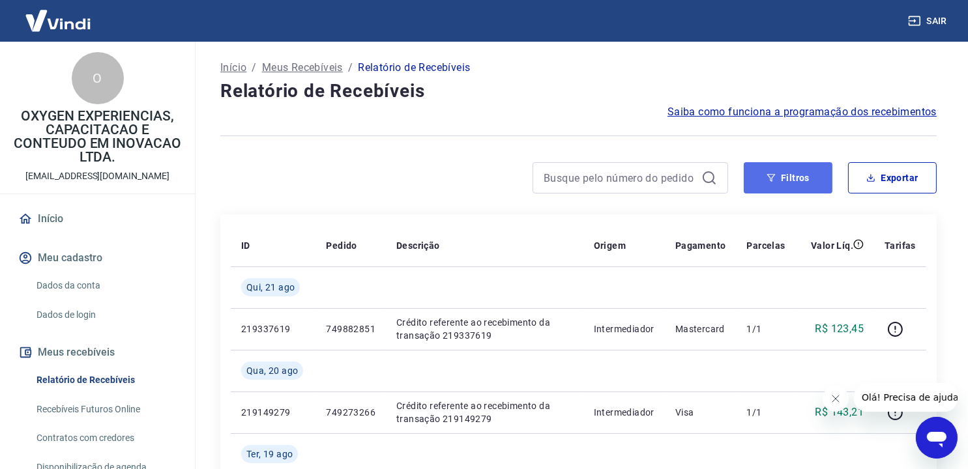
click at [791, 181] on button "Filtros" at bounding box center [787, 177] width 89 height 31
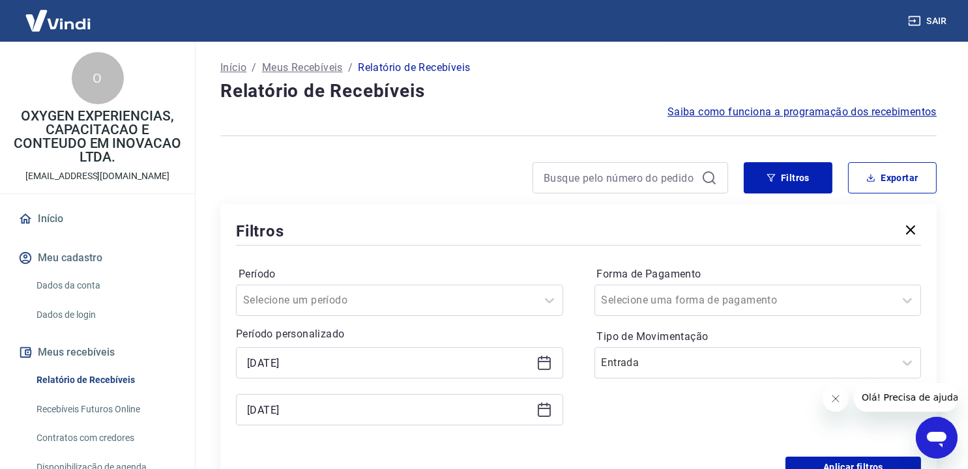
click at [409, 182] on div at bounding box center [474, 177] width 508 height 31
